Goal: Transaction & Acquisition: Purchase product/service

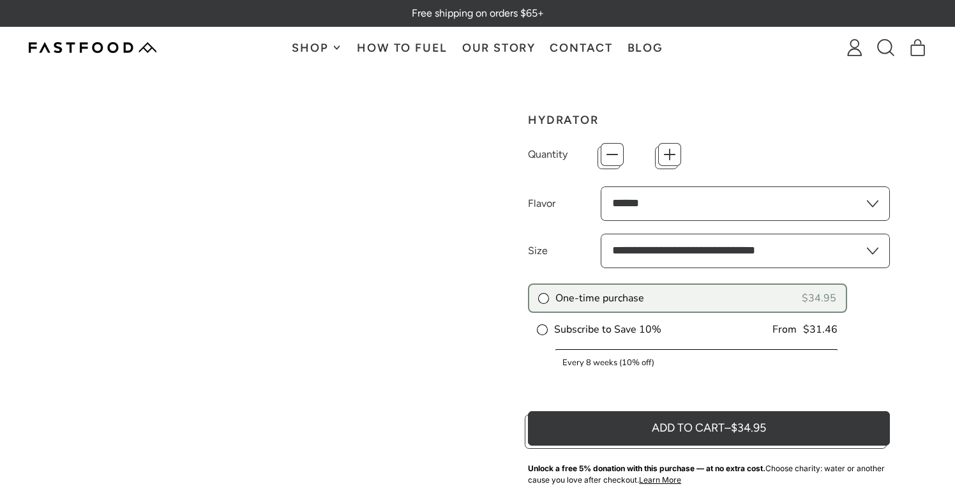
type input "*"
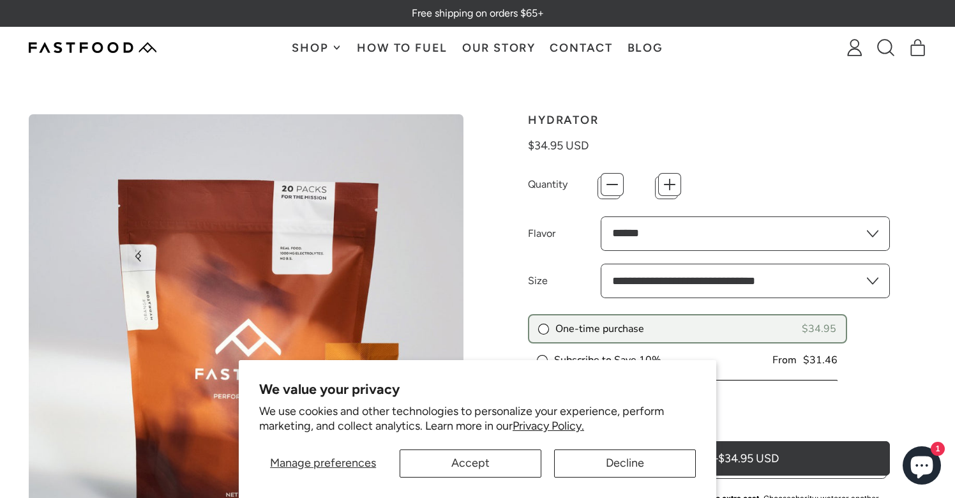
click at [613, 461] on button "Decline" at bounding box center [625, 463] width 142 height 28
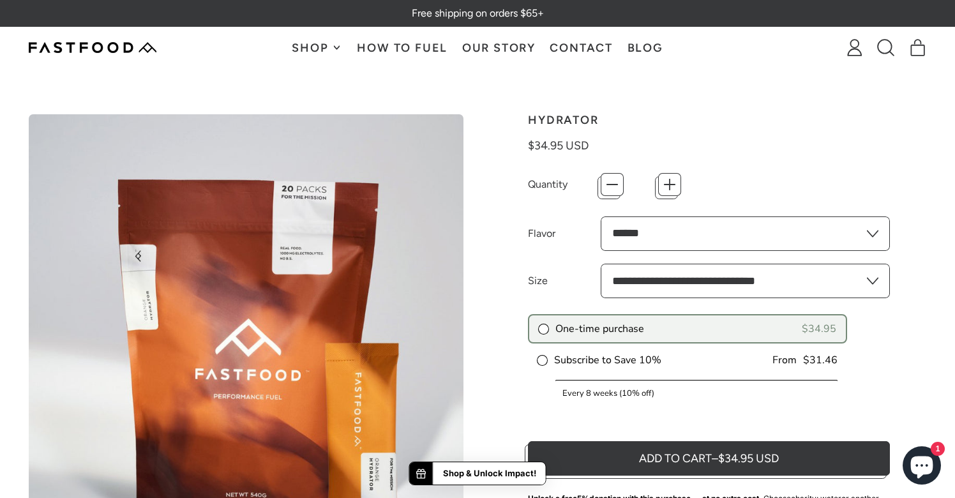
click at [490, 49] on link "Our Story" at bounding box center [499, 47] width 88 height 40
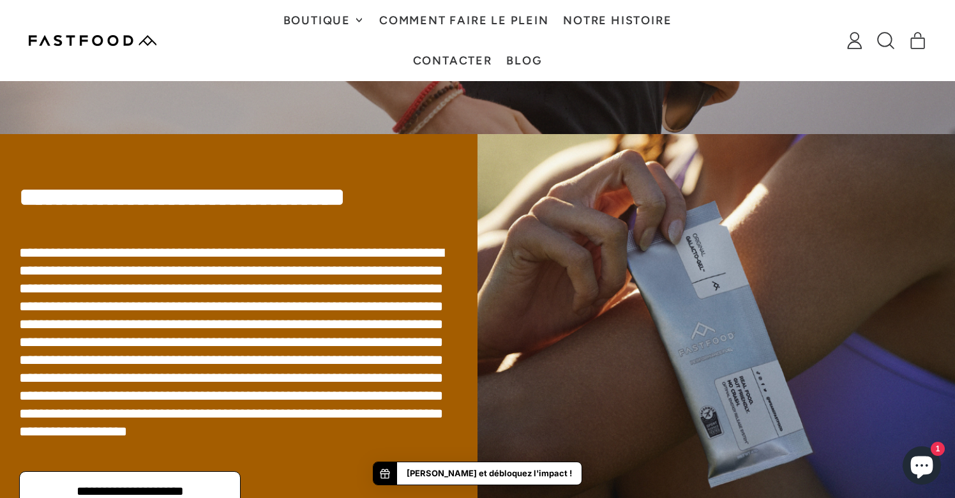
scroll to position [195, 0]
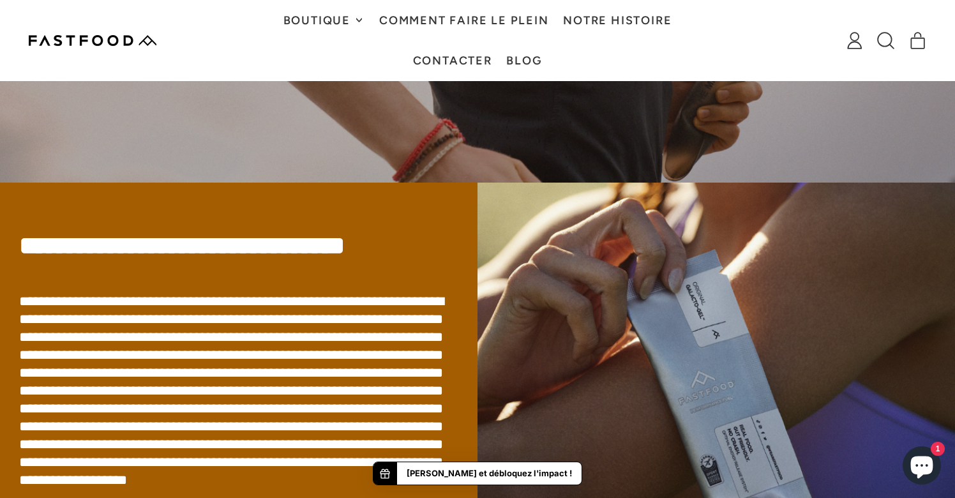
click at [322, 19] on span "boutique" at bounding box center [318, 20] width 70 height 11
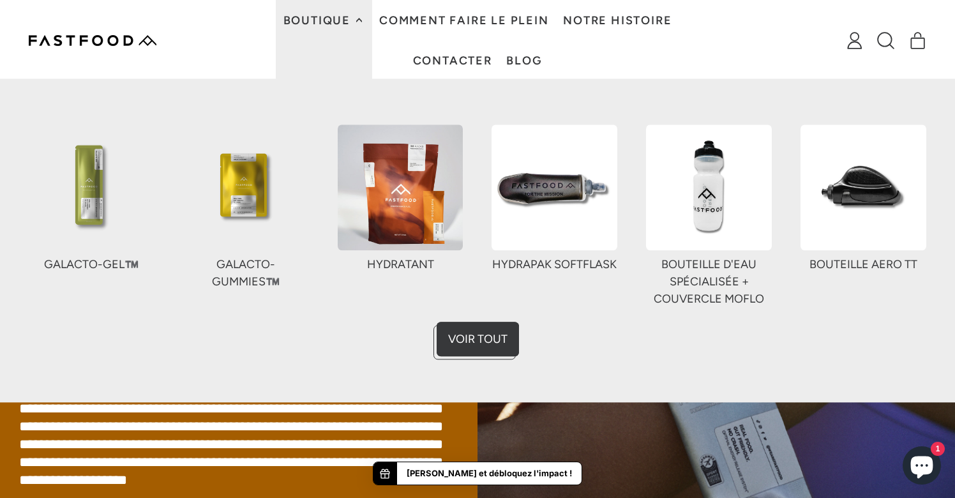
click at [91, 186] on img at bounding box center [92, 187] width 126 height 126
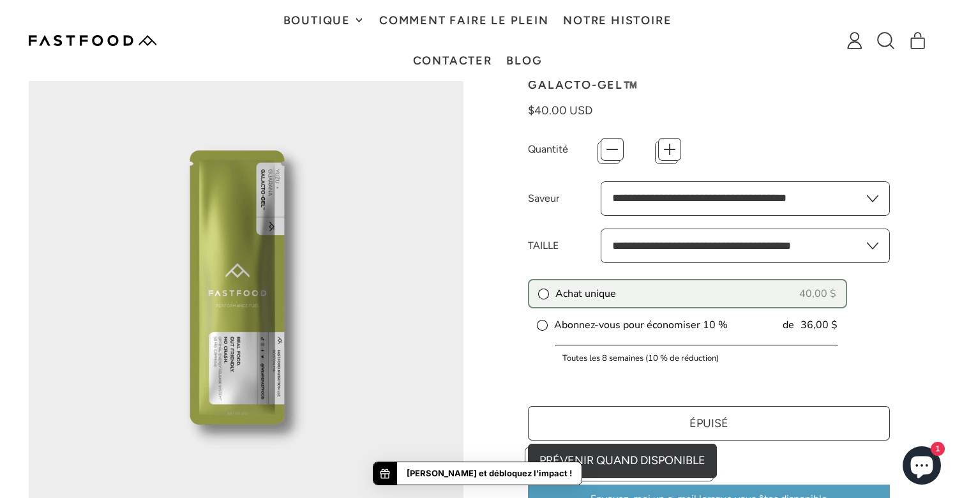
scroll to position [77, 0]
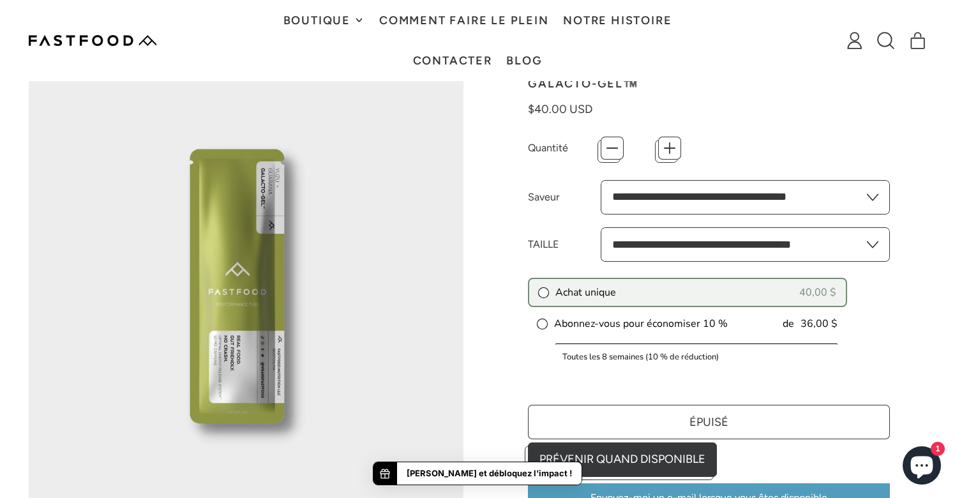
click at [663, 205] on select "**********" at bounding box center [746, 197] width 290 height 34
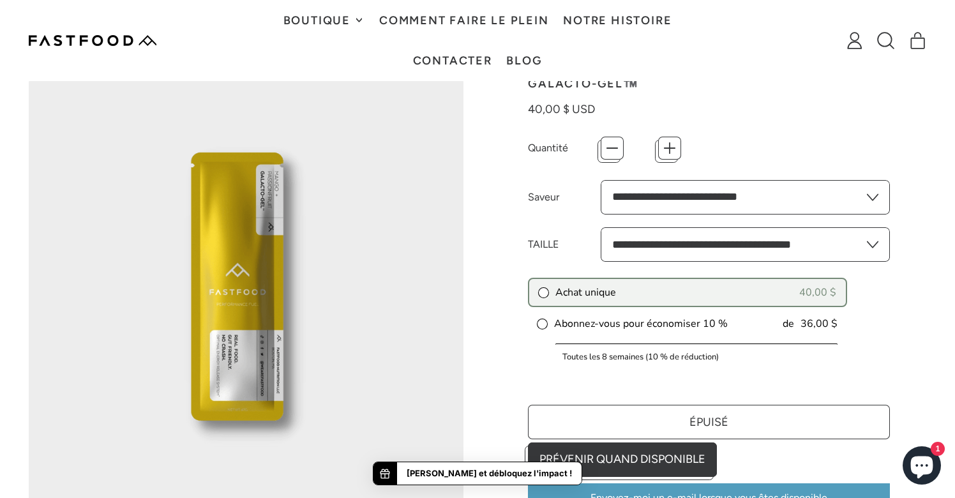
scroll to position [91, 0]
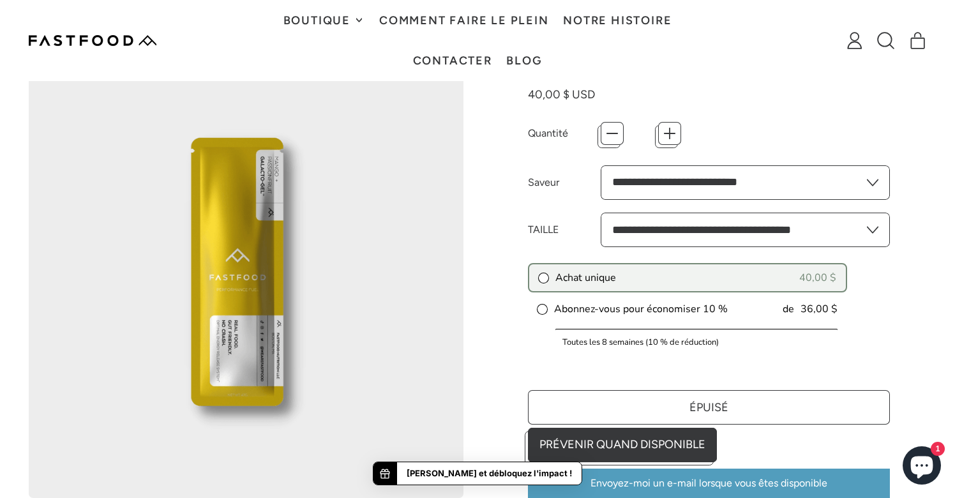
select select "**********"
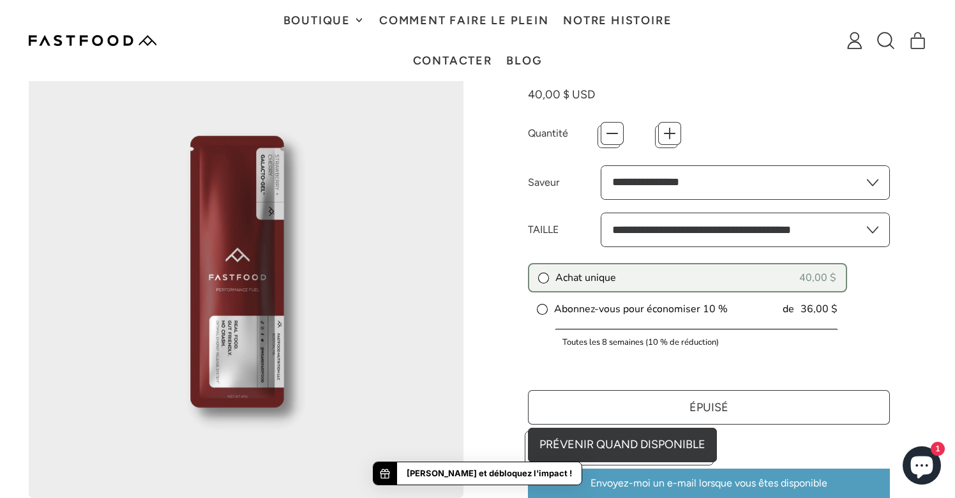
click at [337, 23] on span "boutique" at bounding box center [318, 20] width 70 height 11
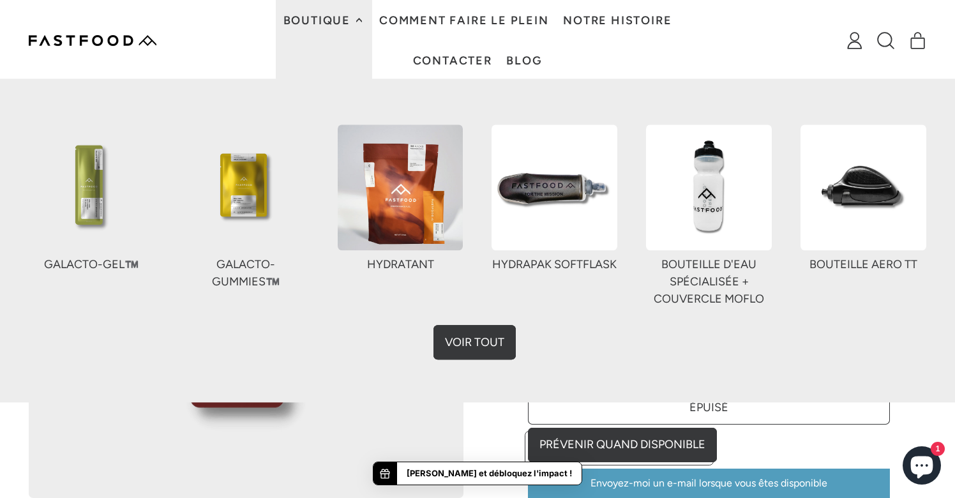
click at [466, 346] on link "voir tout" at bounding box center [478, 339] width 82 height 34
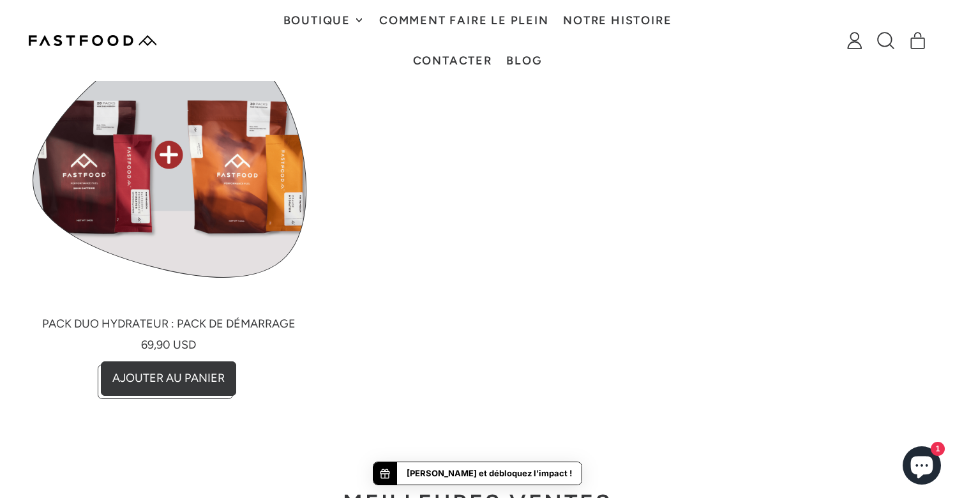
scroll to position [1798, 0]
